Goal: Transaction & Acquisition: Purchase product/service

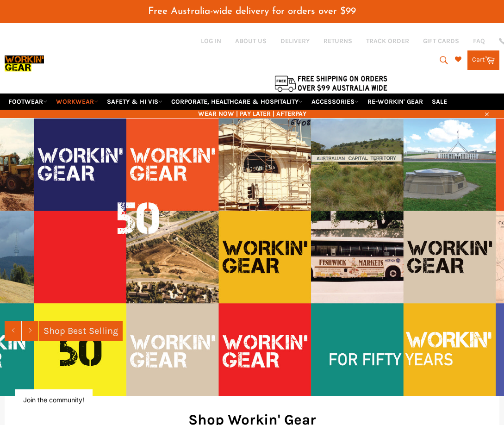
click at [88, 104] on link "WORKWEAR" at bounding box center [77, 102] width 50 height 16
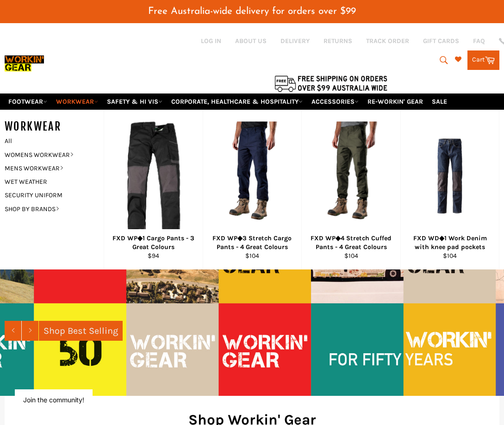
click at [88, 104] on link "WORKWEAR" at bounding box center [77, 102] width 50 height 16
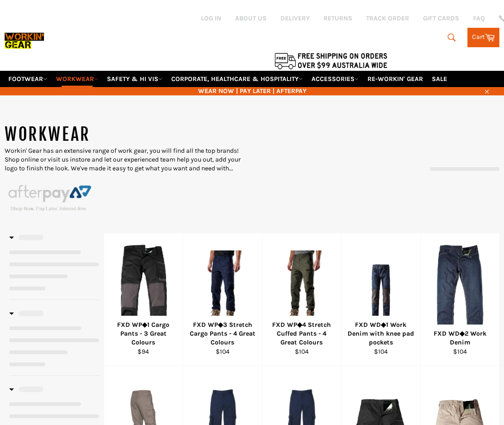
select select "******"
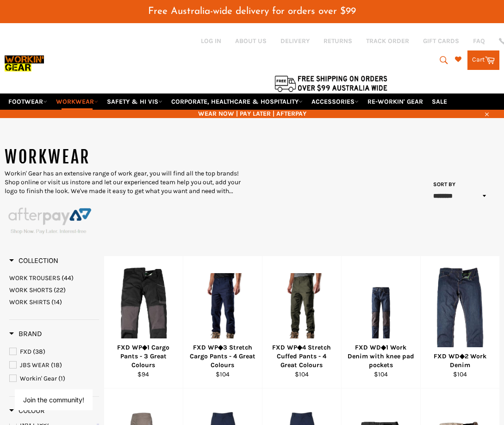
click at [82, 101] on link "WORKWEAR" at bounding box center [77, 102] width 50 height 16
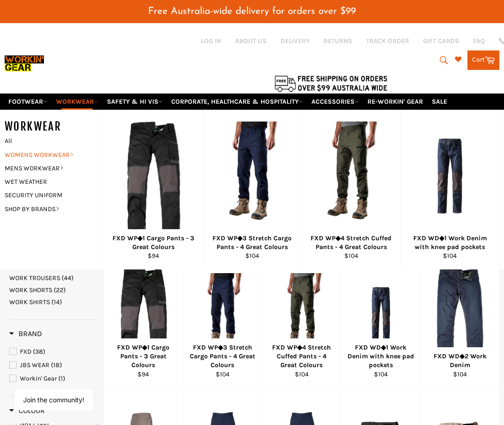
click at [31, 154] on link "WOMENS WORKWEAR" at bounding box center [47, 154] width 94 height 13
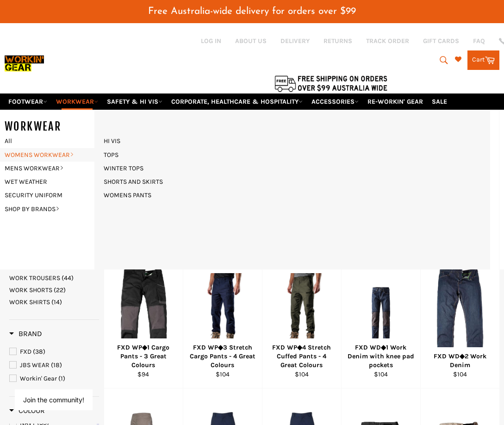
click at [31, 154] on link "WOMENS WORKWEAR" at bounding box center [47, 154] width 94 height 13
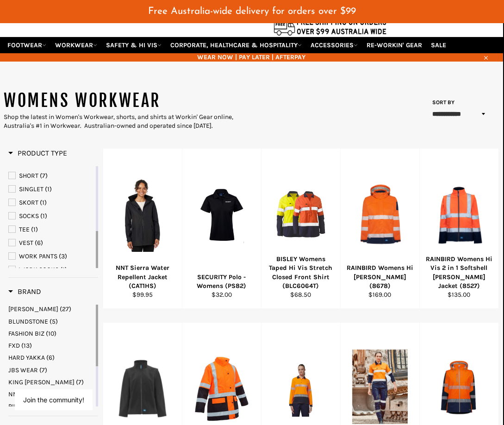
scroll to position [57, 1]
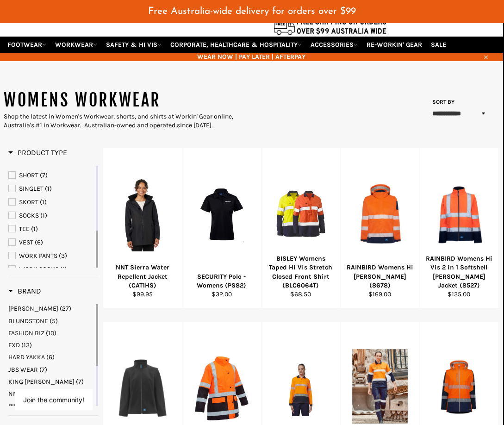
click at [13, 239] on span "VEST" at bounding box center [12, 242] width 6 height 6
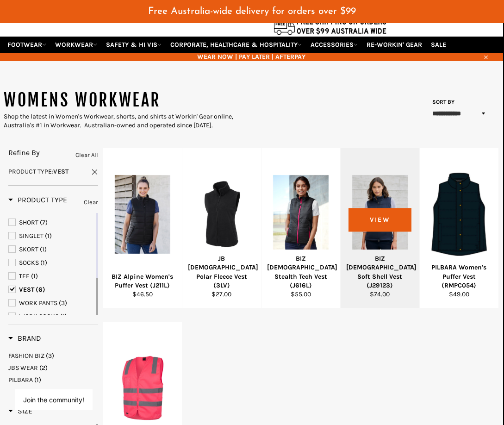
scroll to position [29, 0]
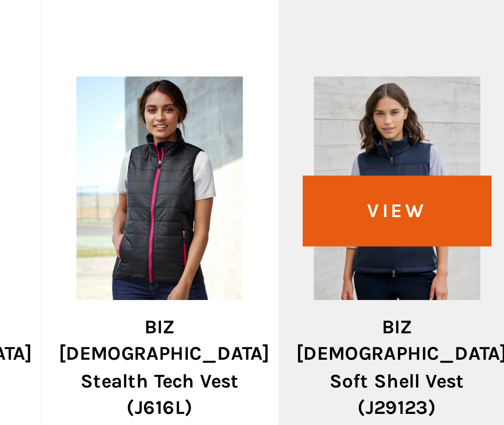
click at [341, 176] on div "View" at bounding box center [380, 256] width 79 height 160
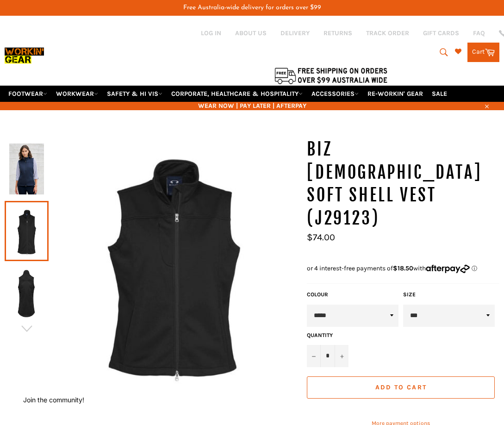
click at [164, 276] on img at bounding box center [173, 262] width 249 height 249
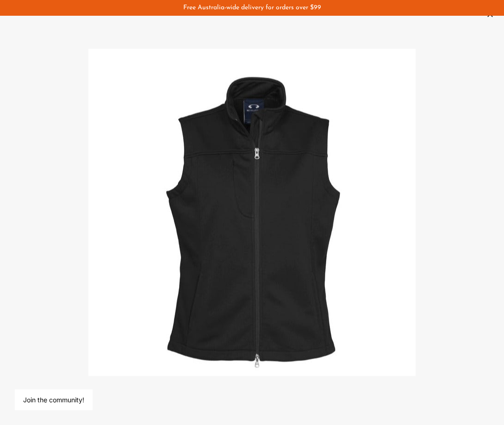
click at [164, 276] on div at bounding box center [252, 212] width 504 height 425
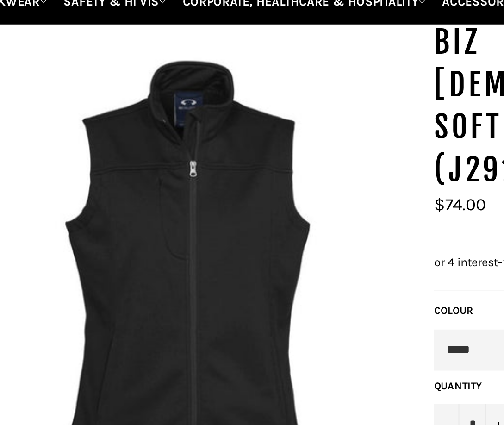
scroll to position [81, 0]
